Goal: Navigation & Orientation: Find specific page/section

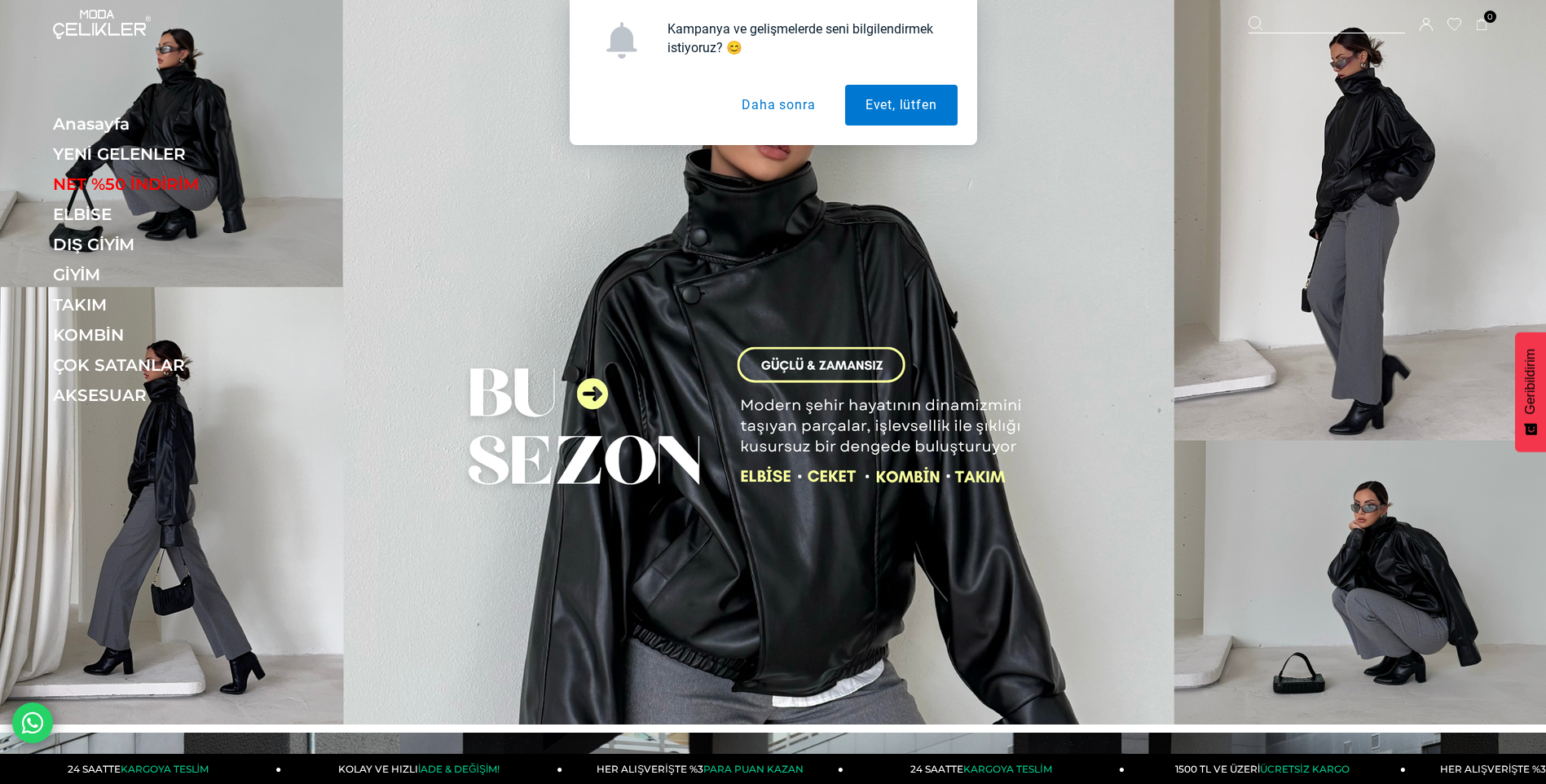
drag, startPoint x: 804, startPoint y: 114, endPoint x: 789, endPoint y: 119, distance: 15.8
click at [804, 114] on button "Daha sonra" at bounding box center [777, 105] width 114 height 41
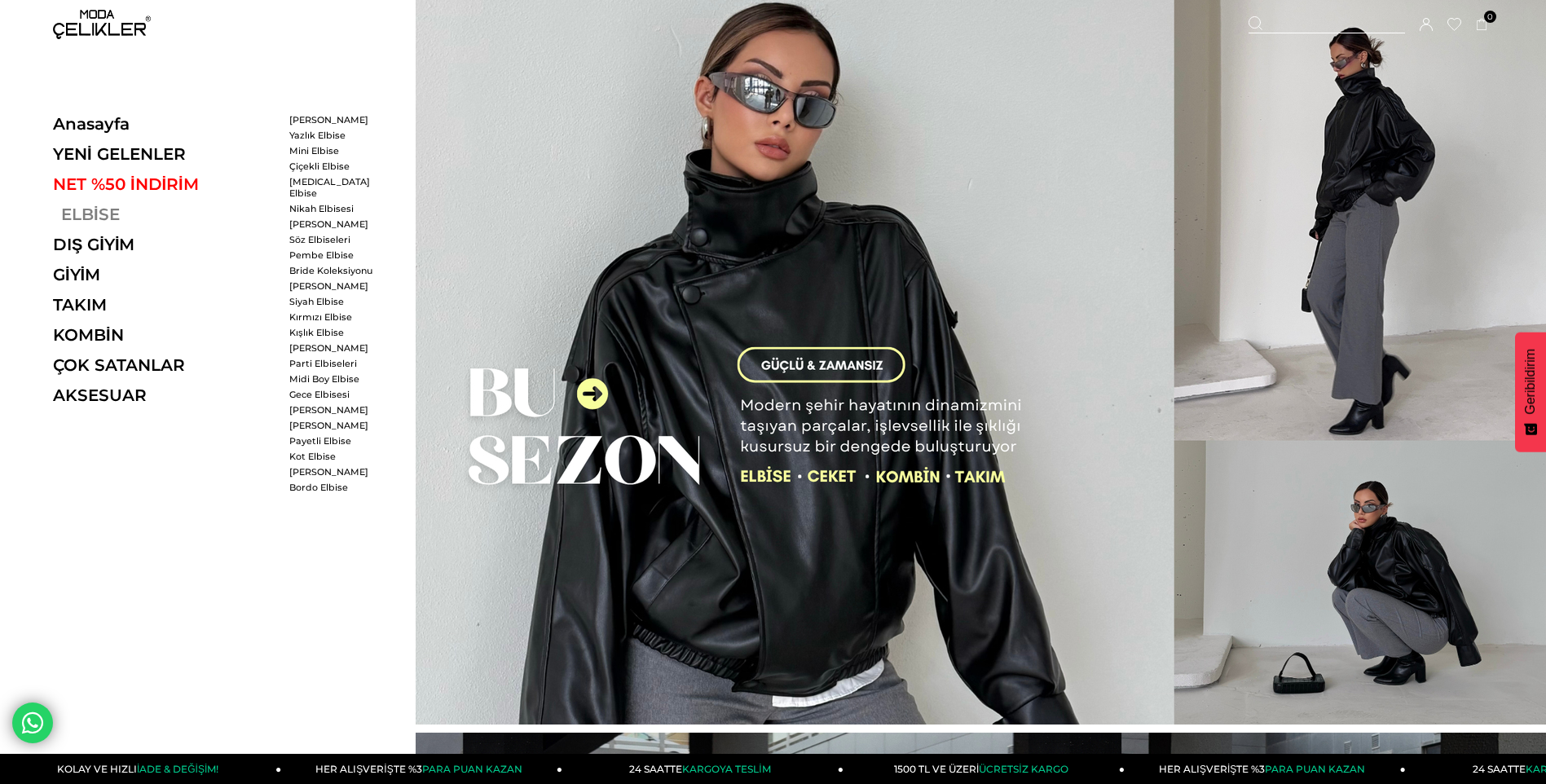
click at [100, 212] on link "ELBİSE" at bounding box center [165, 215] width 225 height 20
click at [92, 209] on link "ELBİSE" at bounding box center [165, 215] width 225 height 20
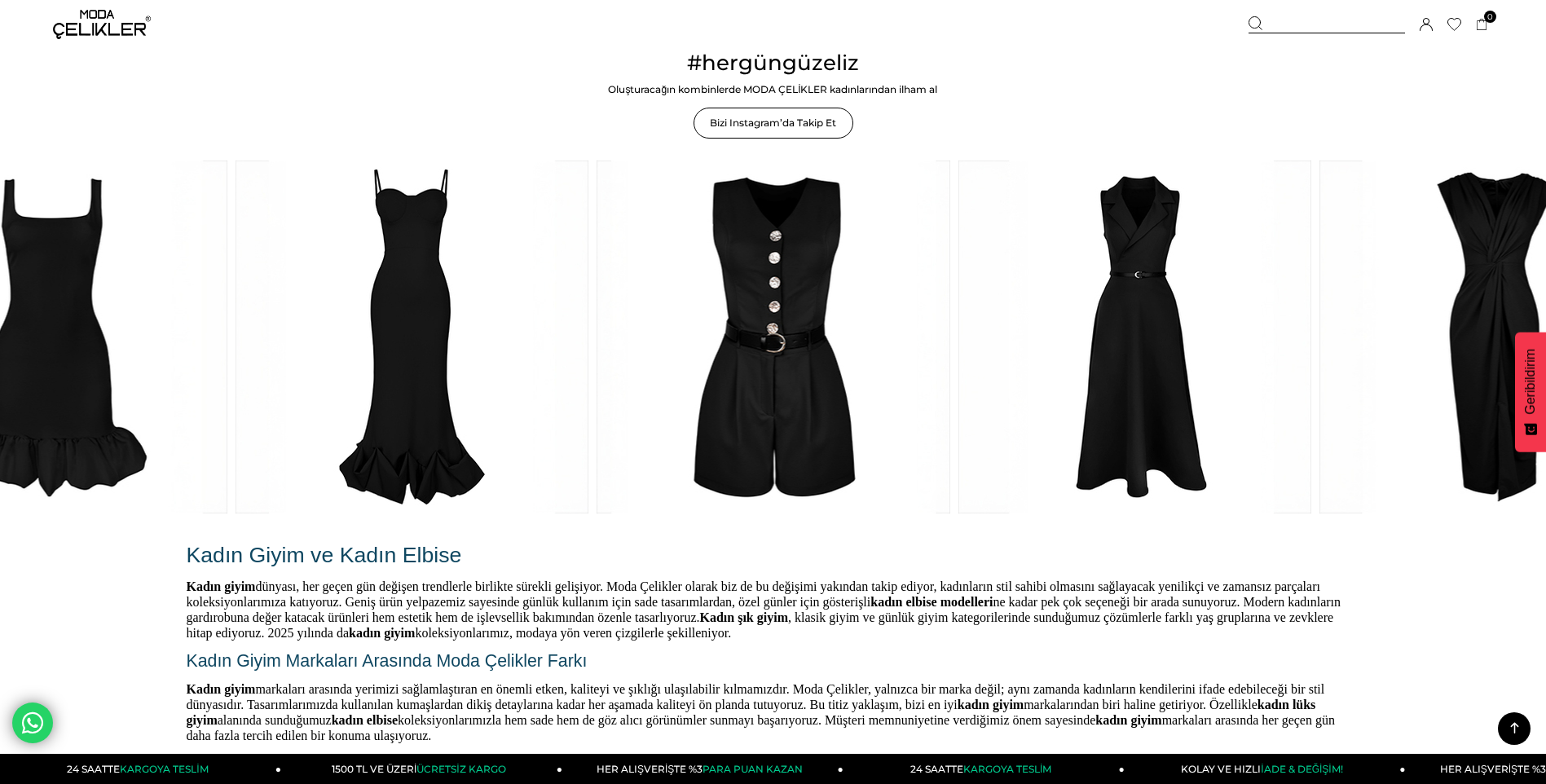
scroll to position [2933, 0]
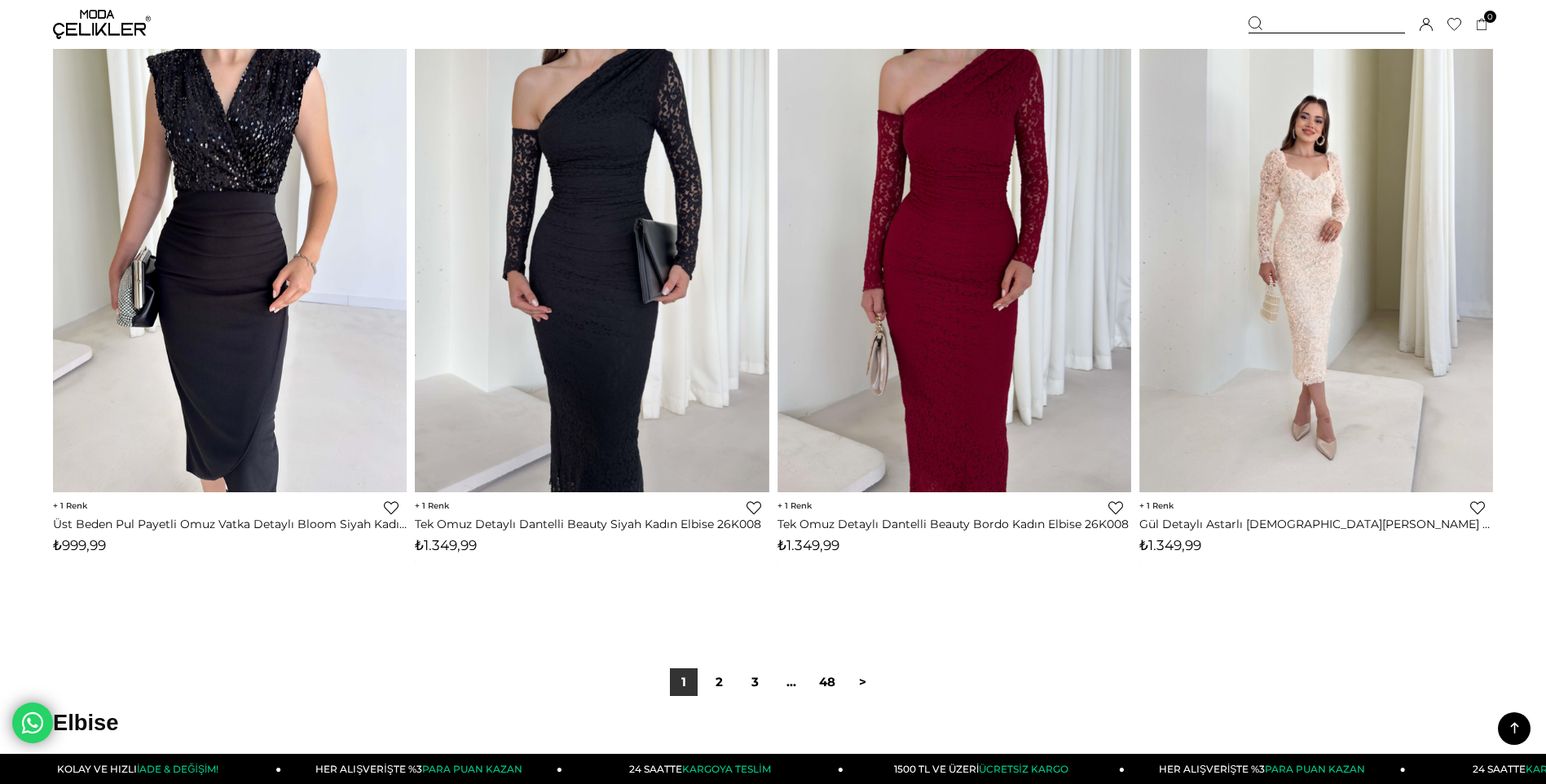
scroll to position [11732, 0]
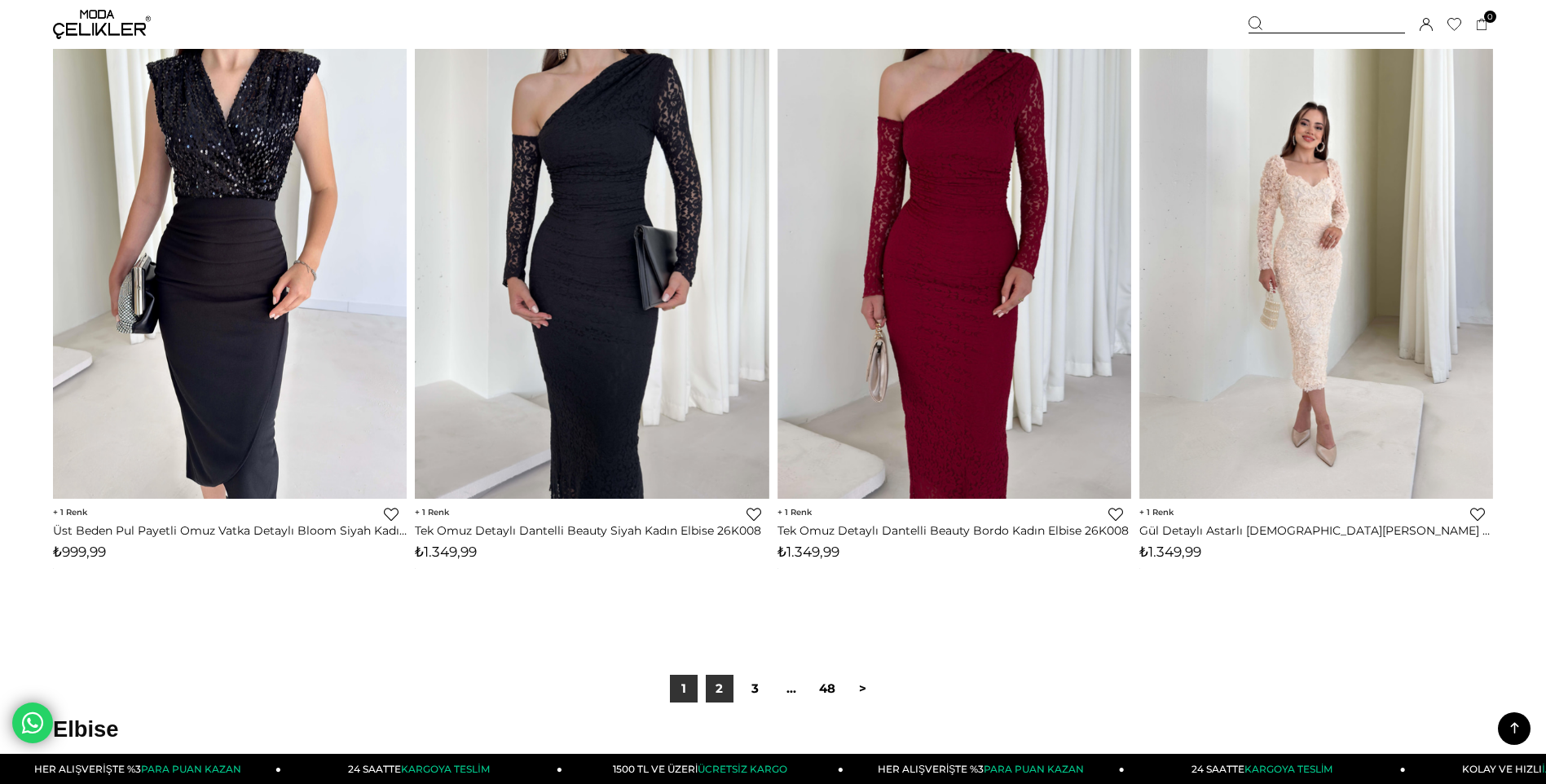
click at [715, 690] on link "2" at bounding box center [720, 688] width 28 height 28
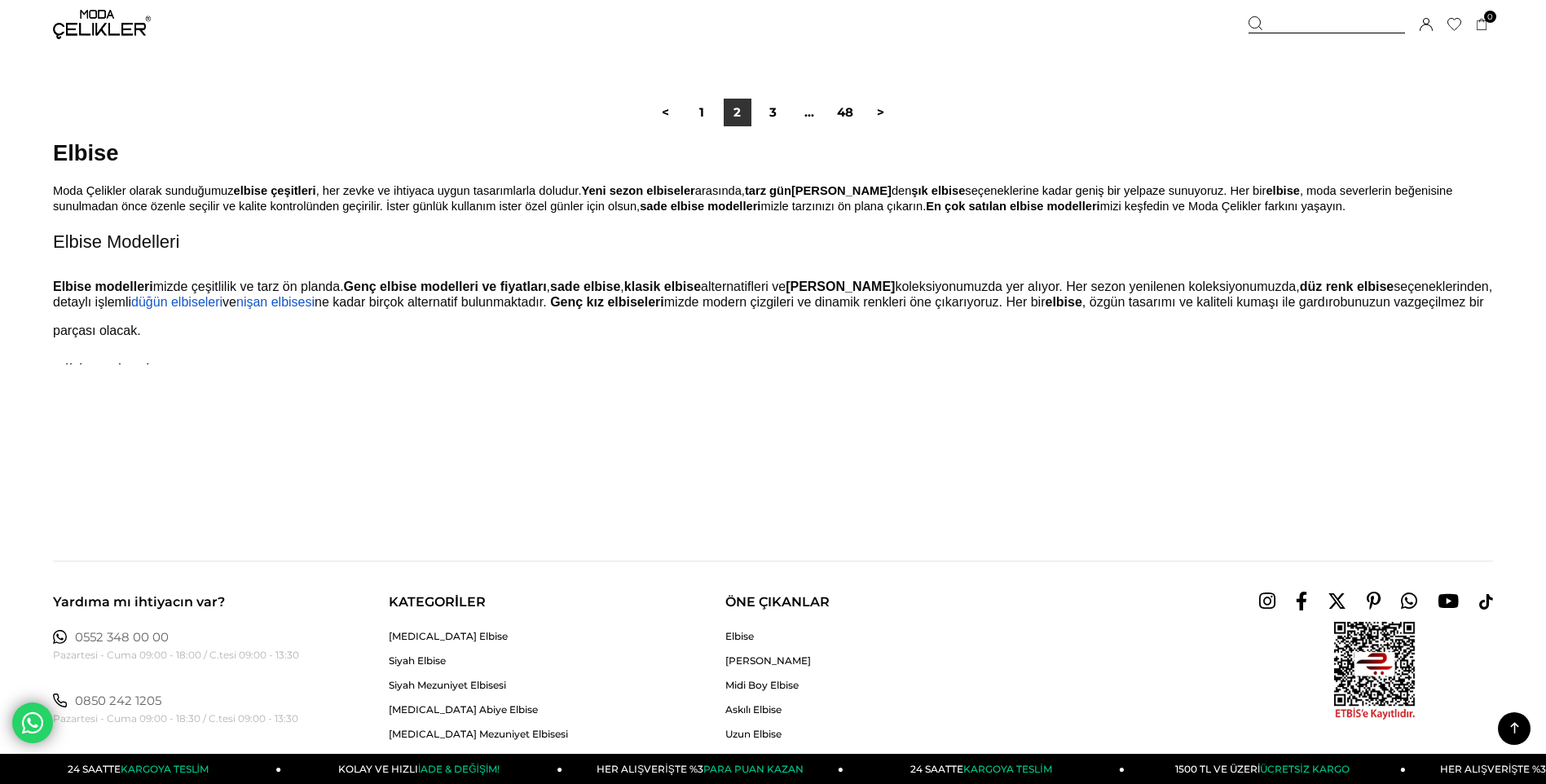
scroll to position [12221, 0]
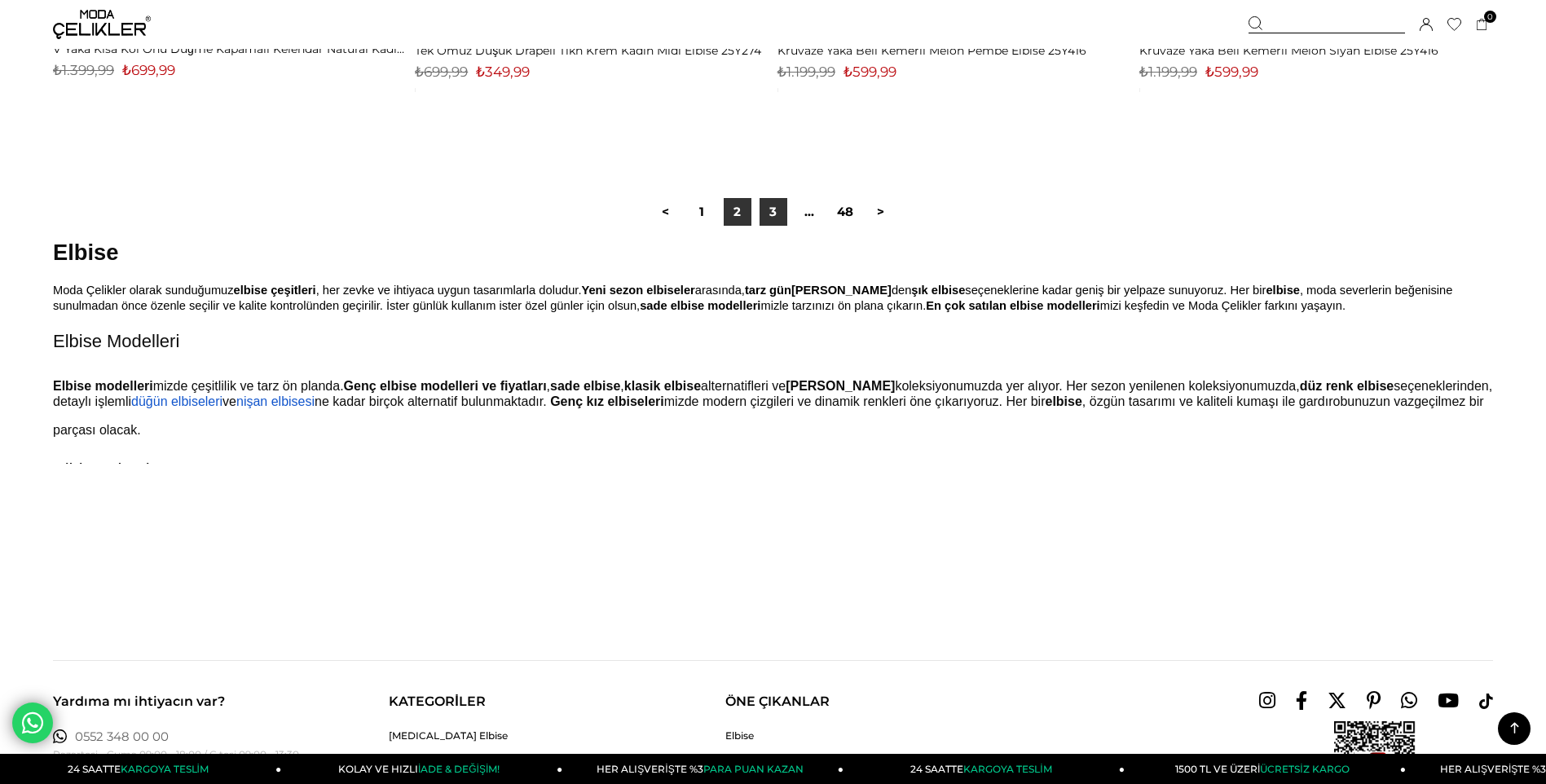
click at [768, 215] on link "3" at bounding box center [773, 212] width 28 height 28
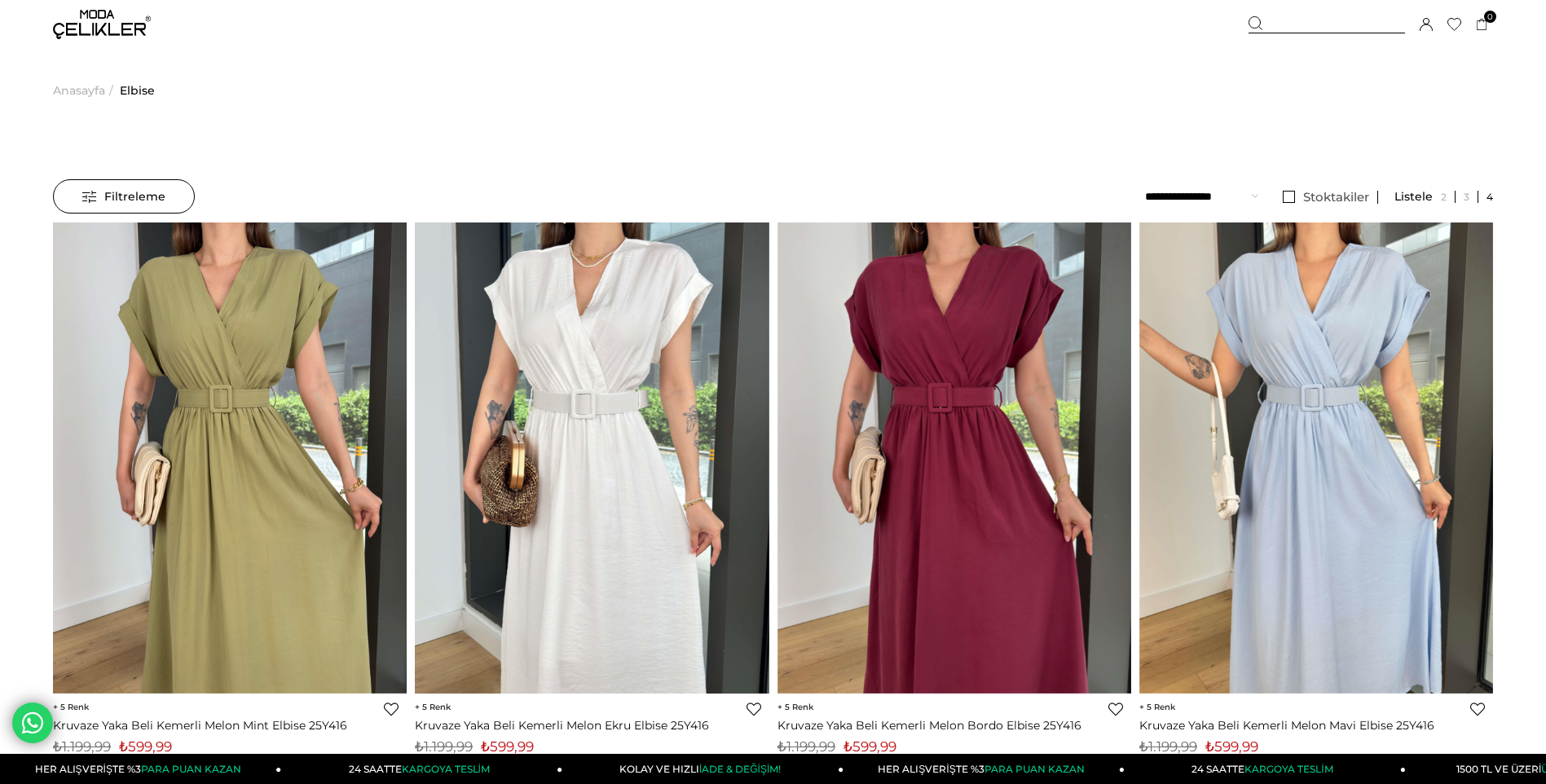
click at [68, 87] on span "Anasayfa" at bounding box center [79, 90] width 52 height 83
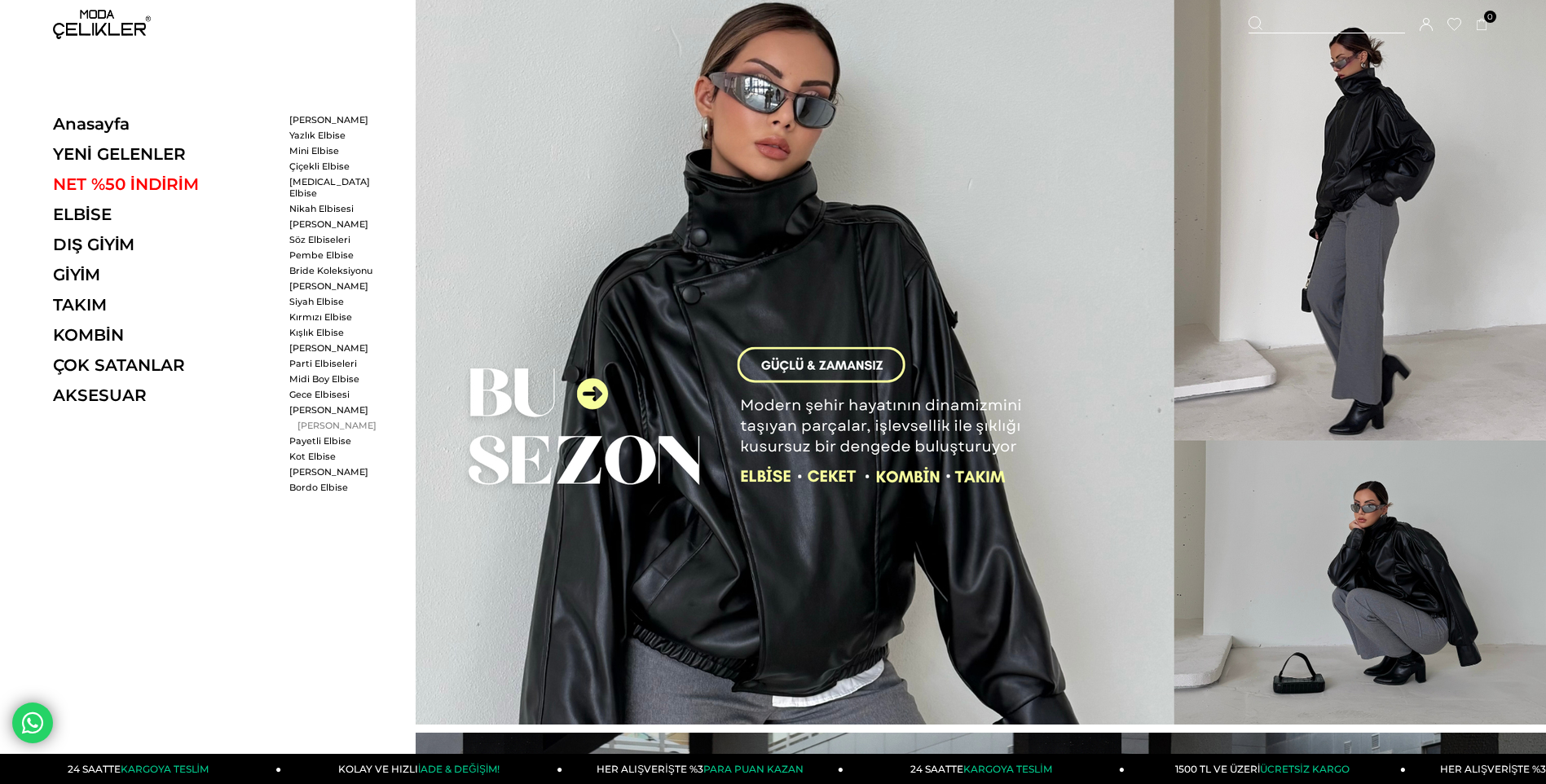
click at [318, 419] on link "[PERSON_NAME]" at bounding box center [336, 425] width 94 height 12
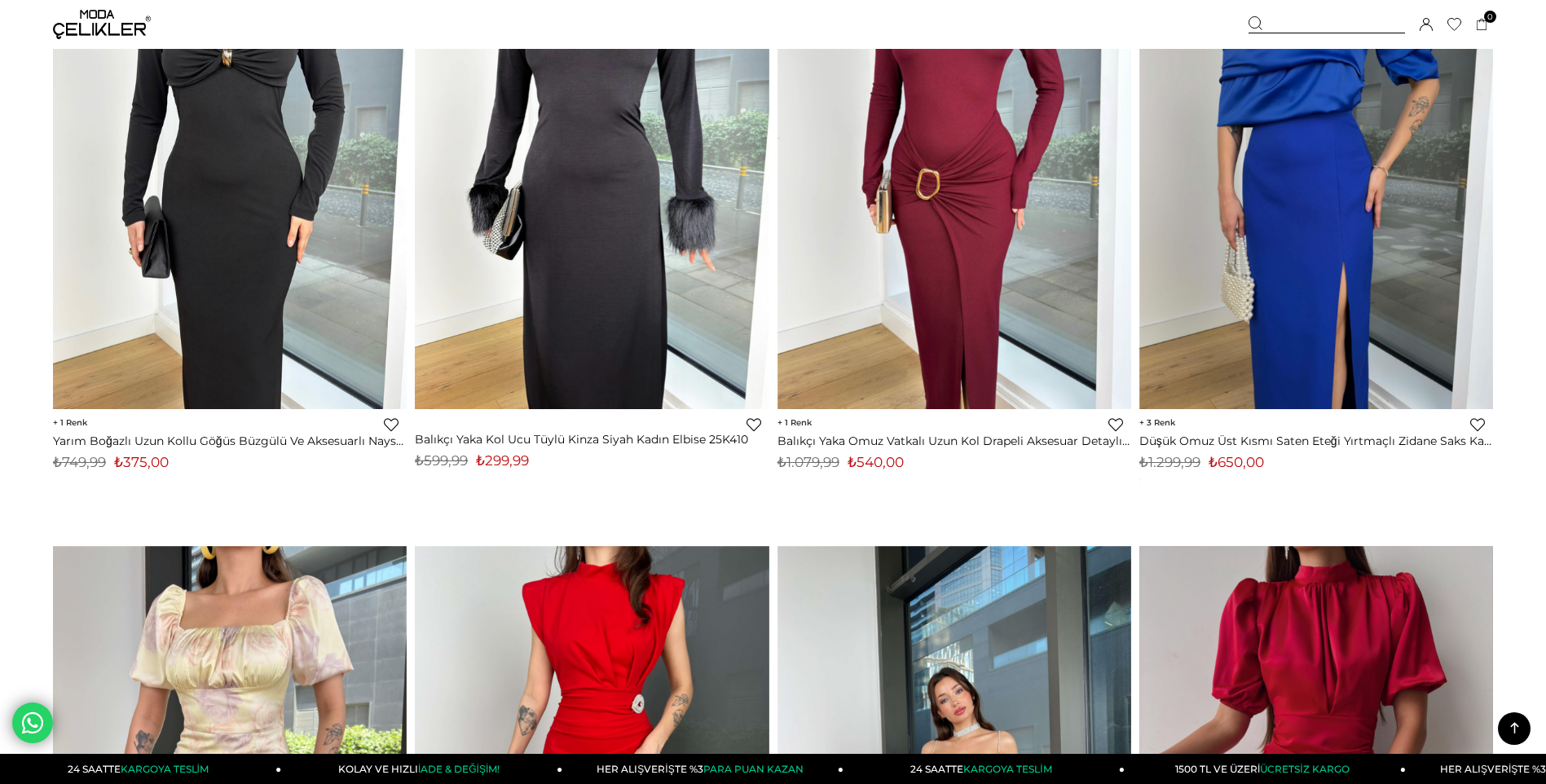
scroll to position [2444, 0]
